Goal: Information Seeking & Learning: Learn about a topic

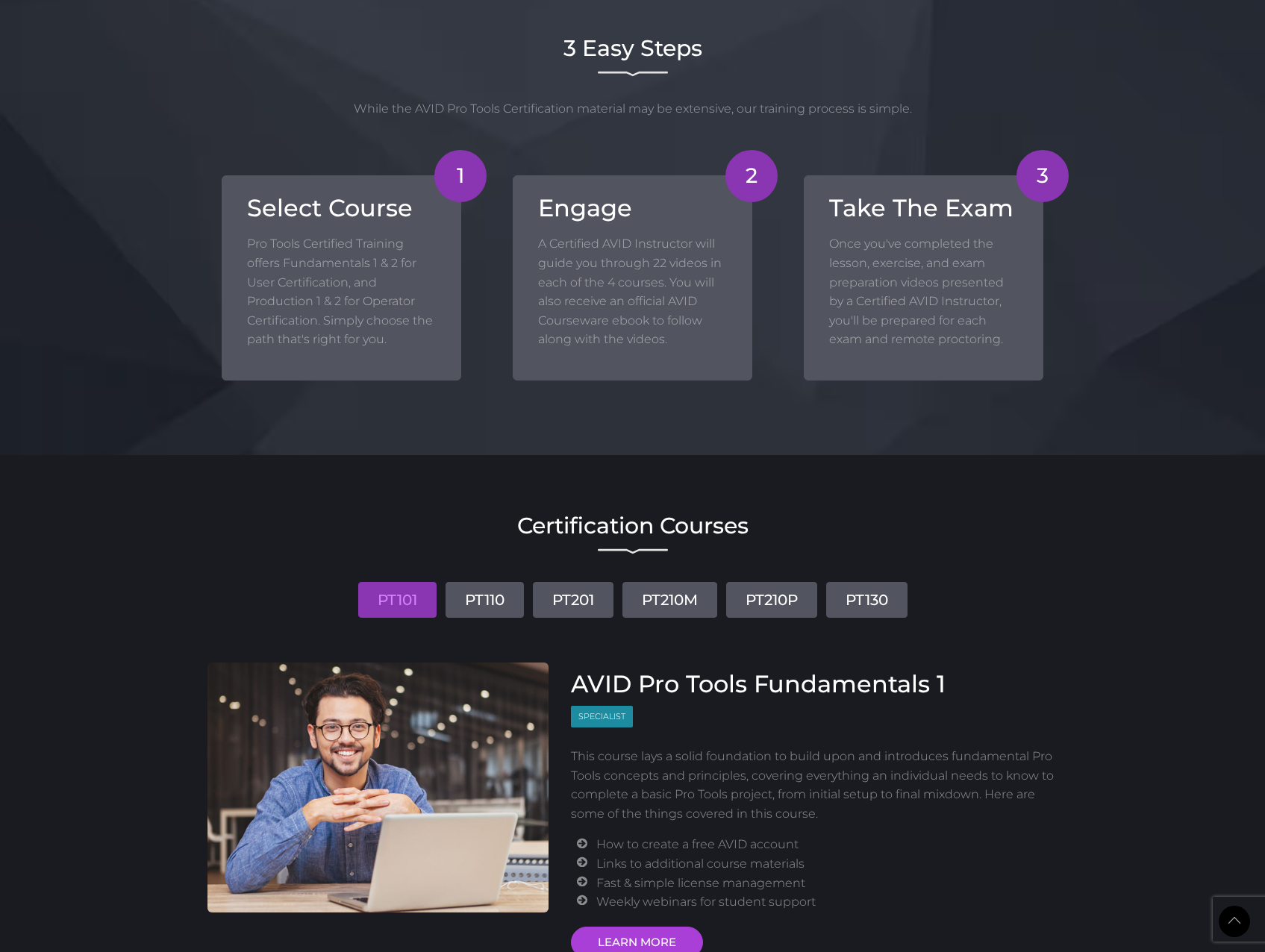
scroll to position [1567, 0]
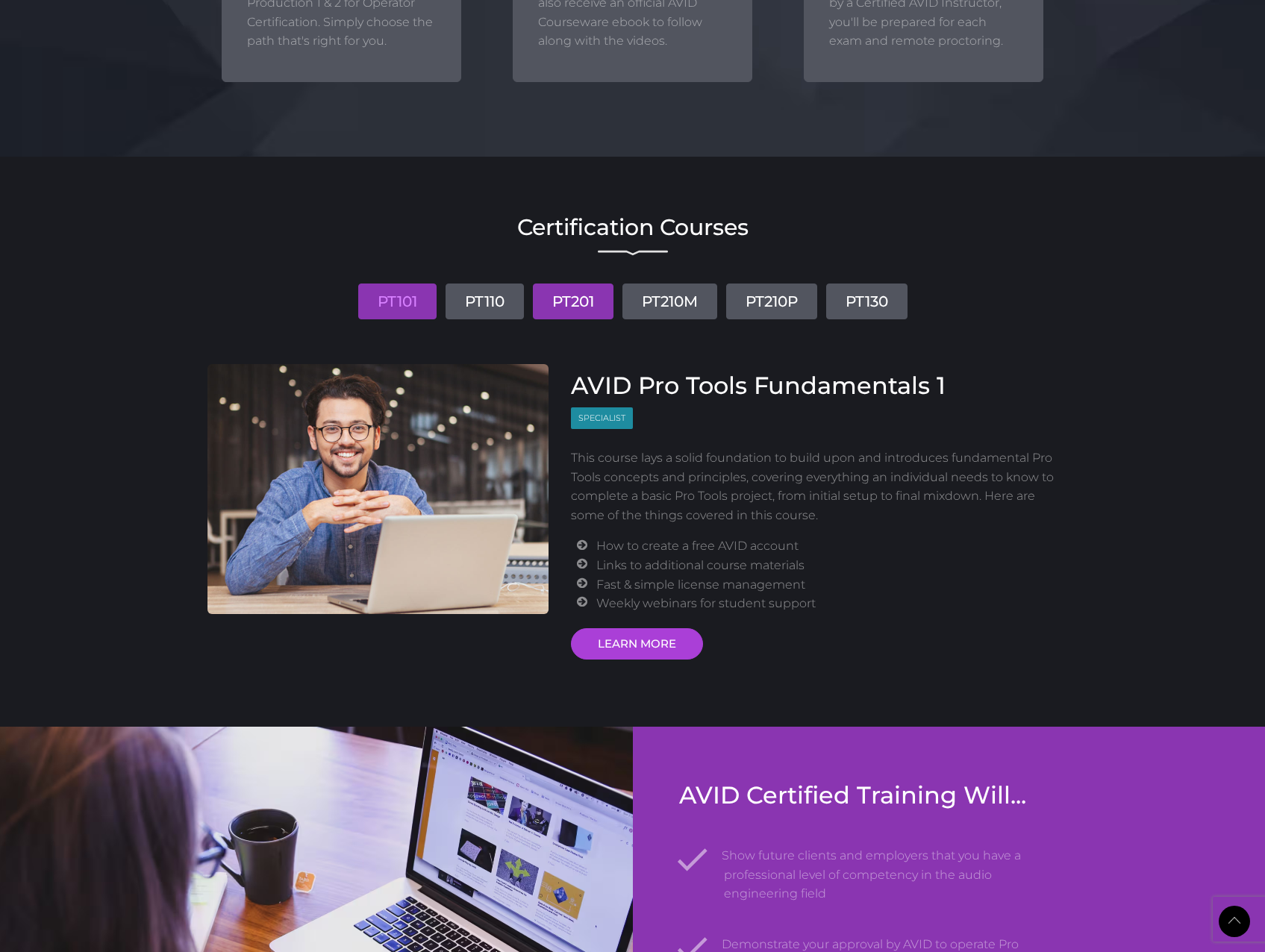
click at [599, 319] on link "PT201" at bounding box center [573, 302] width 80 height 36
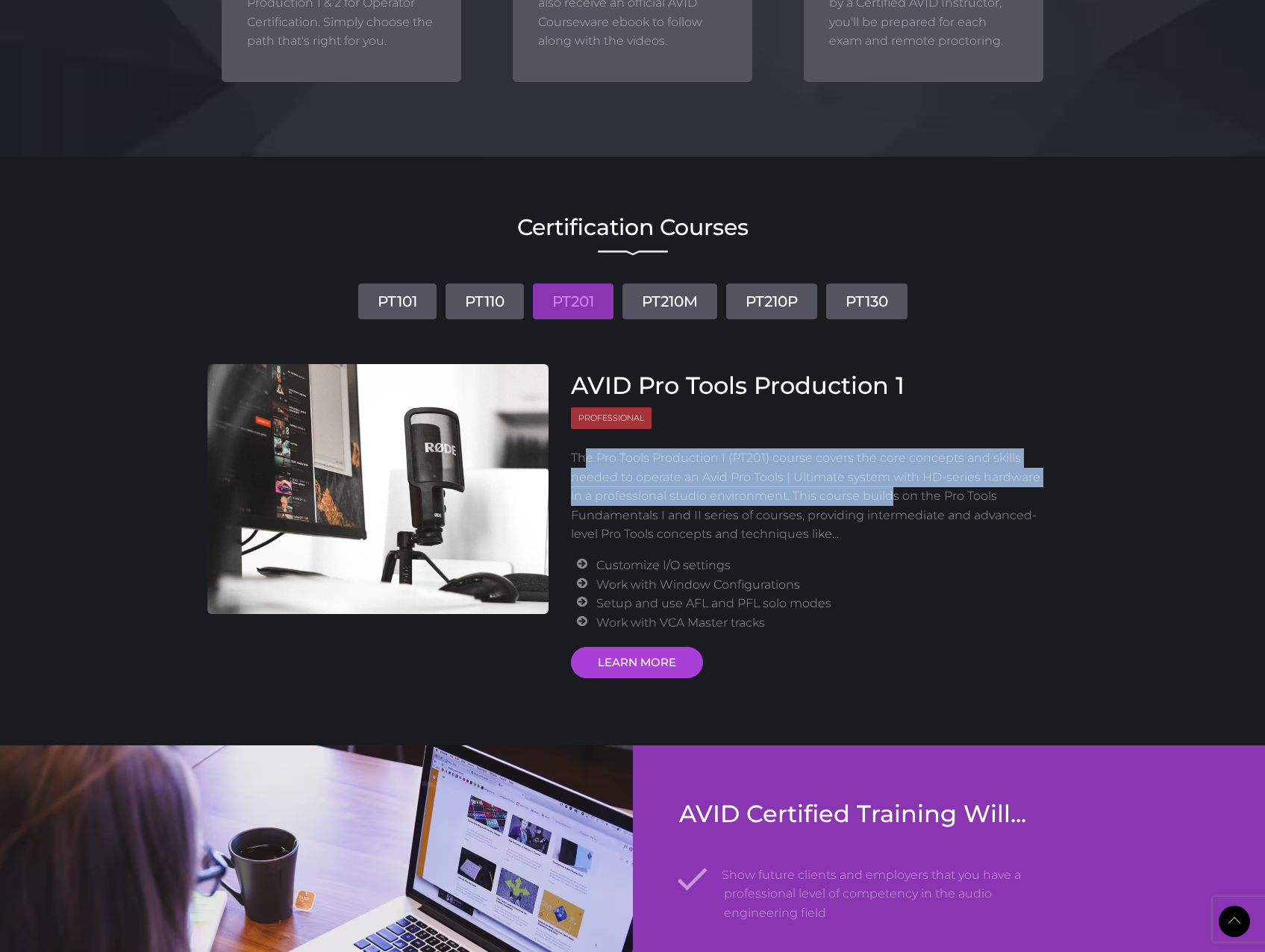
drag, startPoint x: 587, startPoint y: 498, endPoint x: 888, endPoint y: 543, distance: 304.3
click at [888, 468] on p "The Pro Tools Production I (PT201) course covers the core concepts and skills n…" at bounding box center [809, 496] width 476 height 95
click at [743, 468] on p "The Pro Tools Production I (PT201) course covers the core concepts and skills n…" at bounding box center [809, 496] width 476 height 95
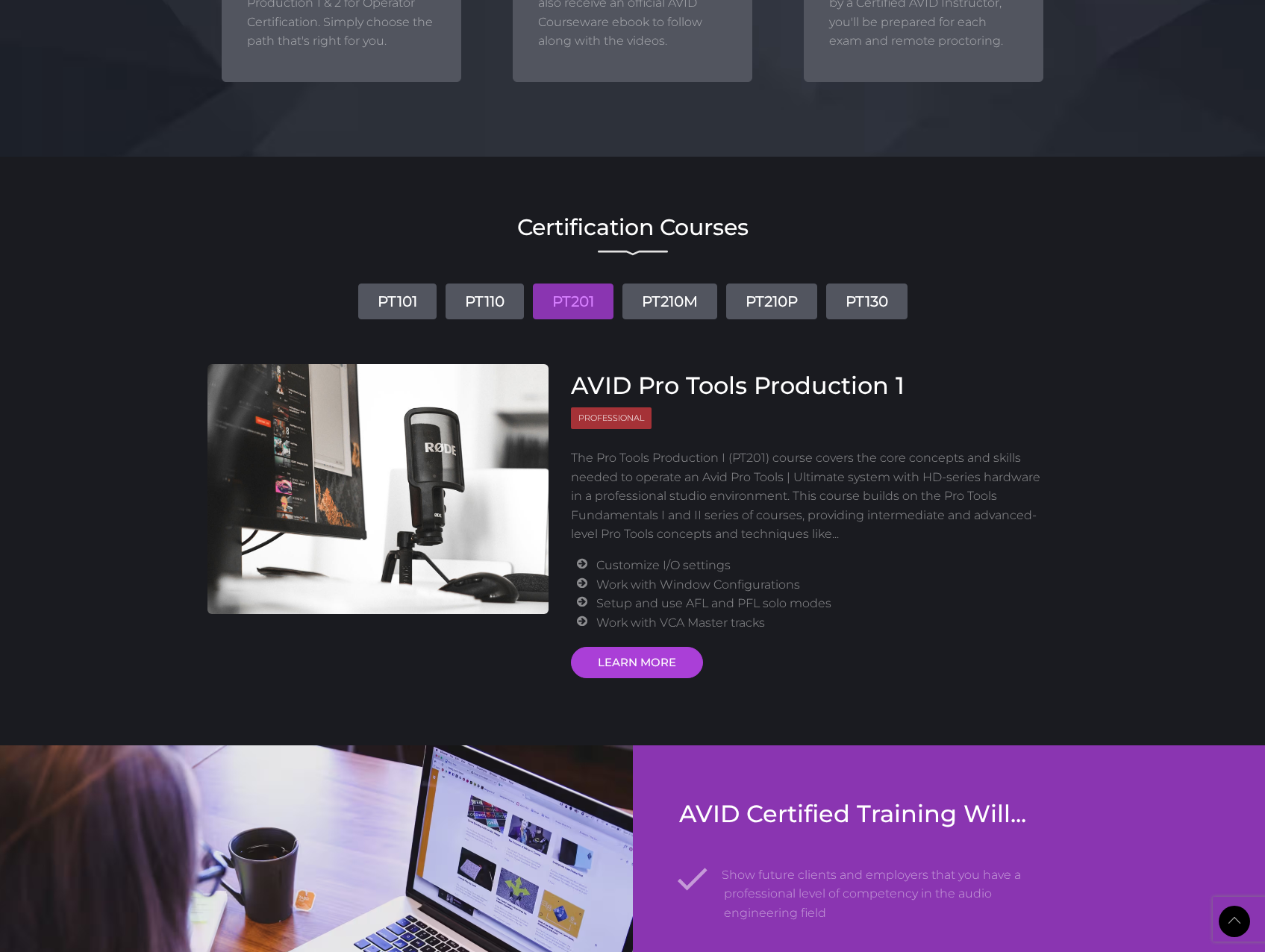
click at [746, 400] on h3 "AVID Pro Tools Production 1" at bounding box center [809, 385] width 476 height 28
click at [355, 314] on li "PT101" at bounding box center [397, 296] width 84 height 47
click at [359, 319] on link "PT101" at bounding box center [398, 302] width 79 height 36
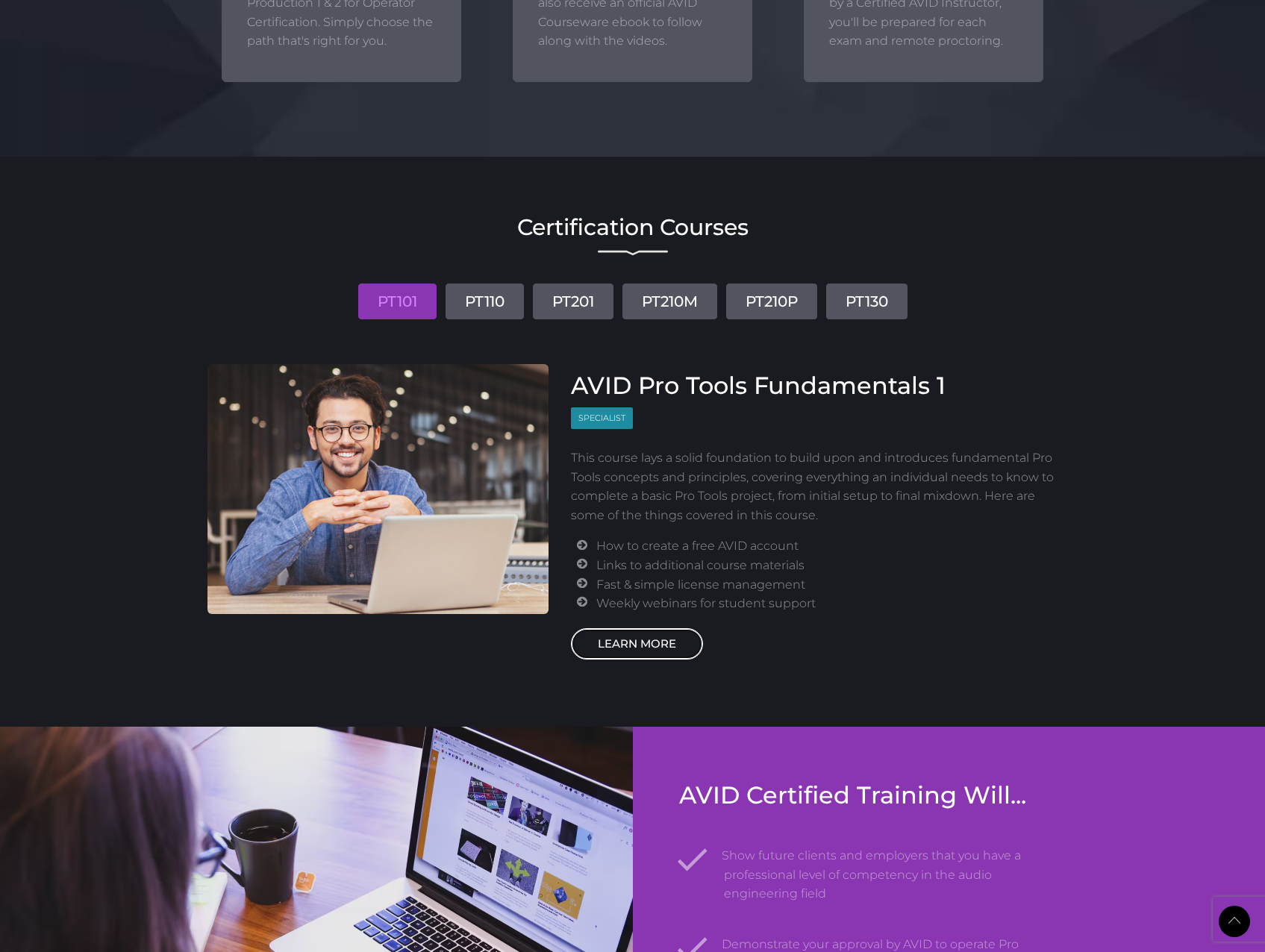
click at [645, 468] on link "LEARN MORE" at bounding box center [637, 643] width 132 height 31
